Goal: Task Accomplishment & Management: Manage account settings

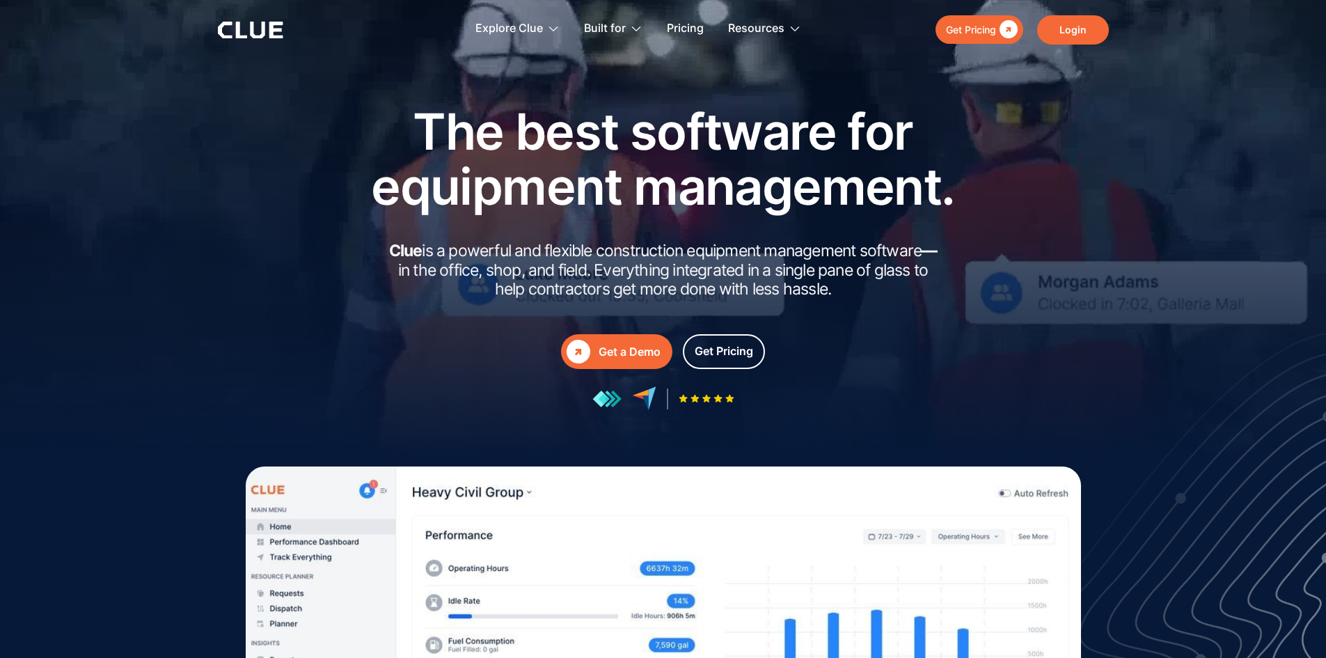
click at [1069, 35] on link "Login" at bounding box center [1073, 29] width 72 height 29
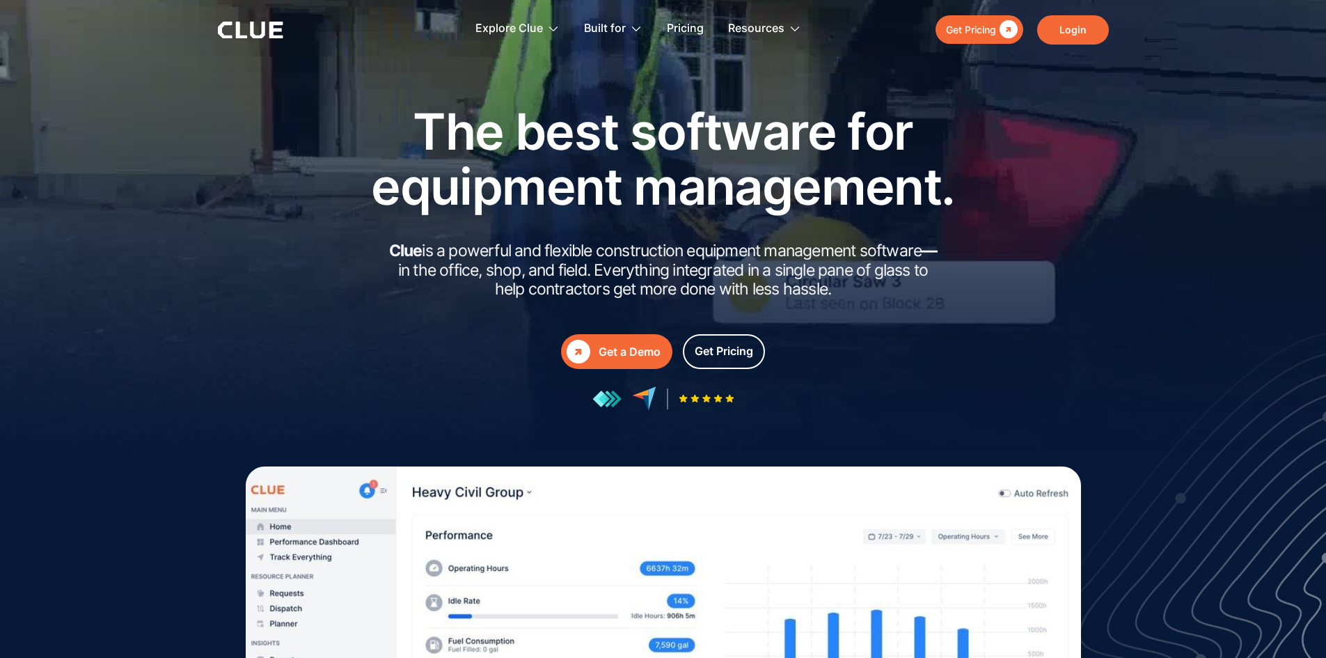
click at [1064, 24] on link "Login" at bounding box center [1073, 29] width 72 height 29
